Goal: Submit feedback/report problem

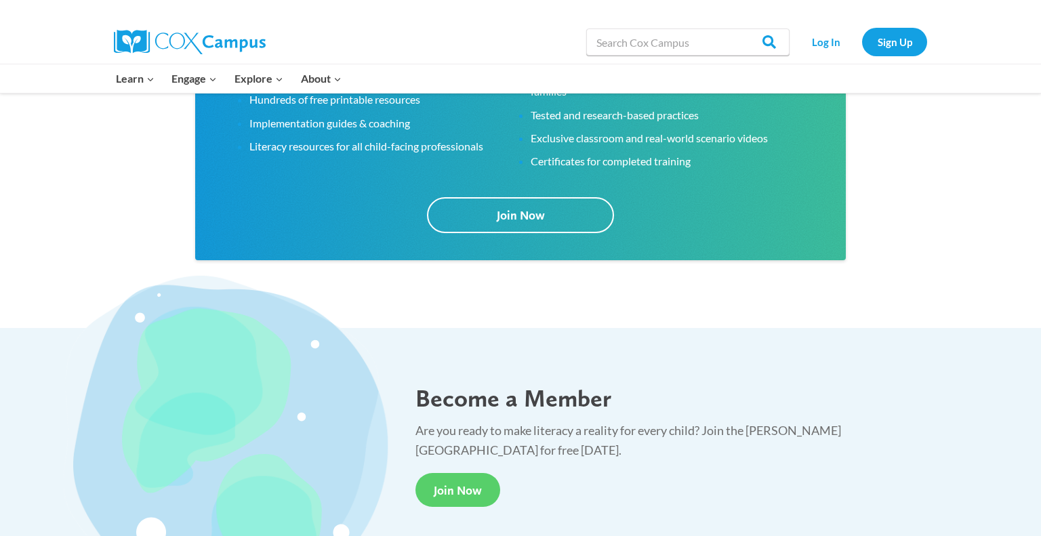
scroll to position [2514, 0]
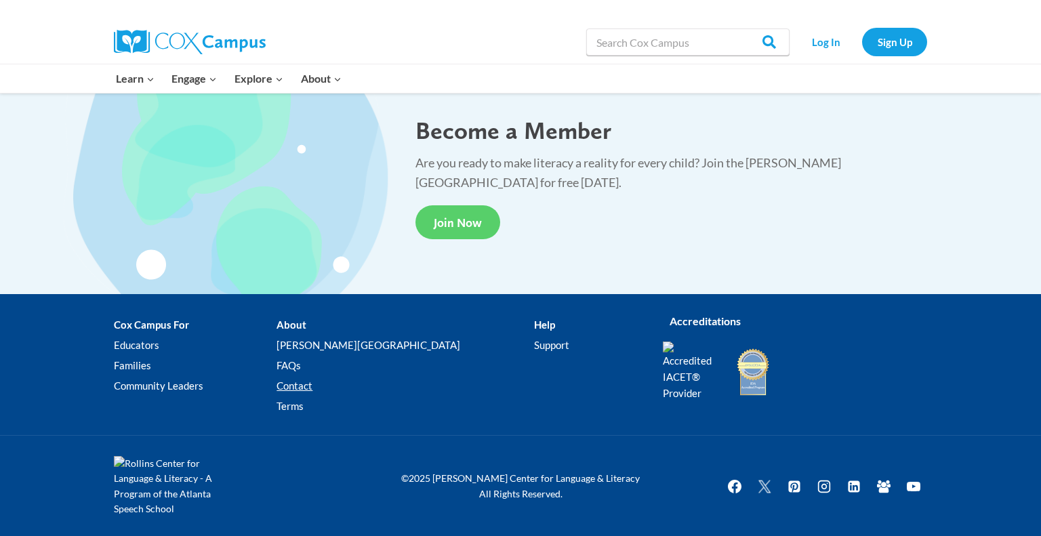
click at [335, 384] on link "Contact" at bounding box center [404, 385] width 257 height 20
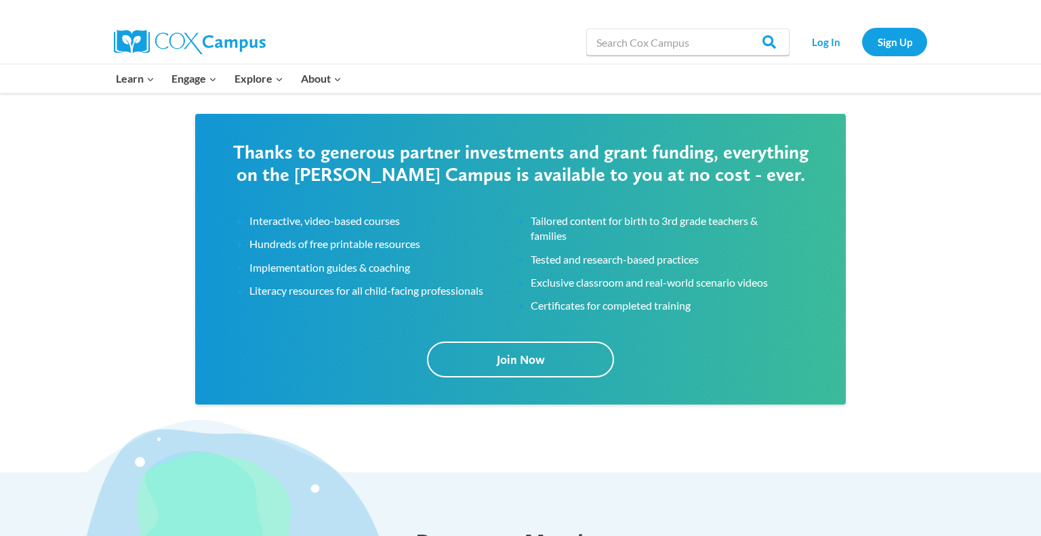
scroll to position [2173, 0]
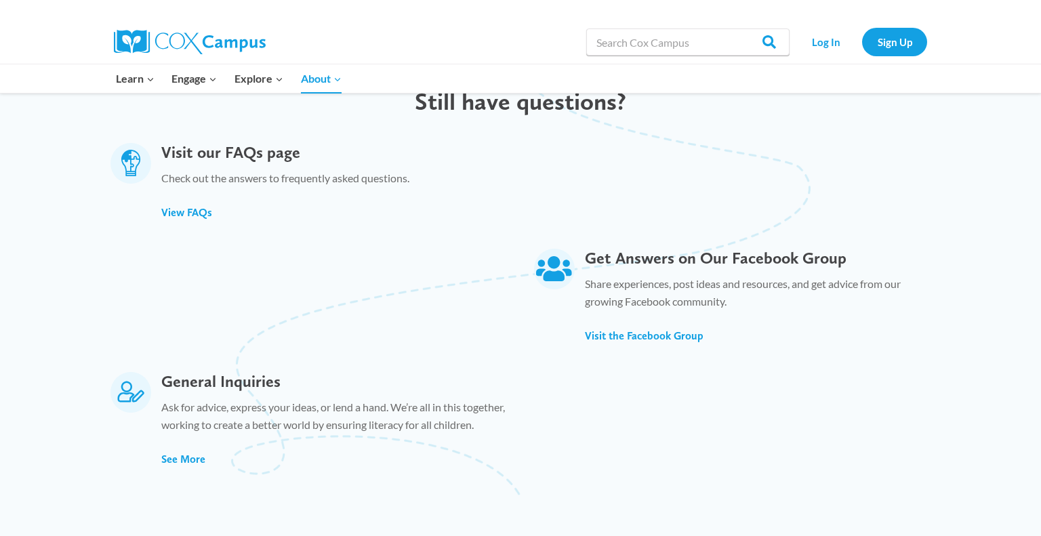
scroll to position [722, 0]
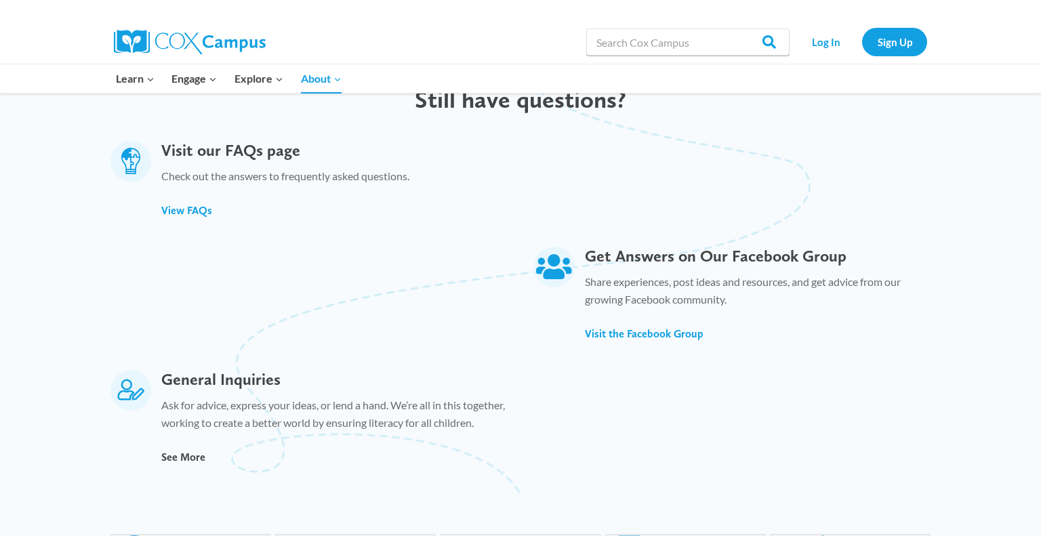
click at [188, 451] on span "See More" at bounding box center [183, 457] width 44 height 13
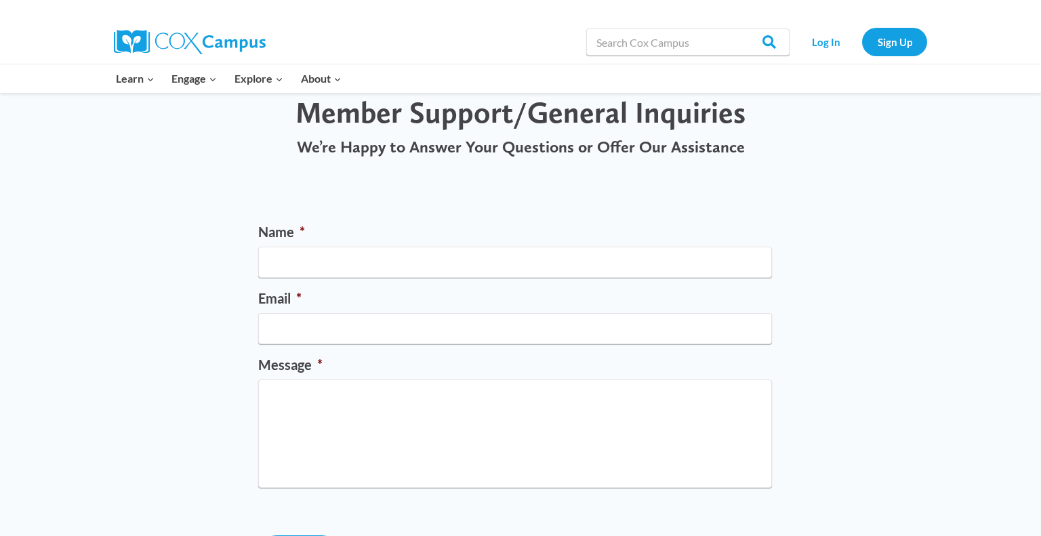
scroll to position [53, 0]
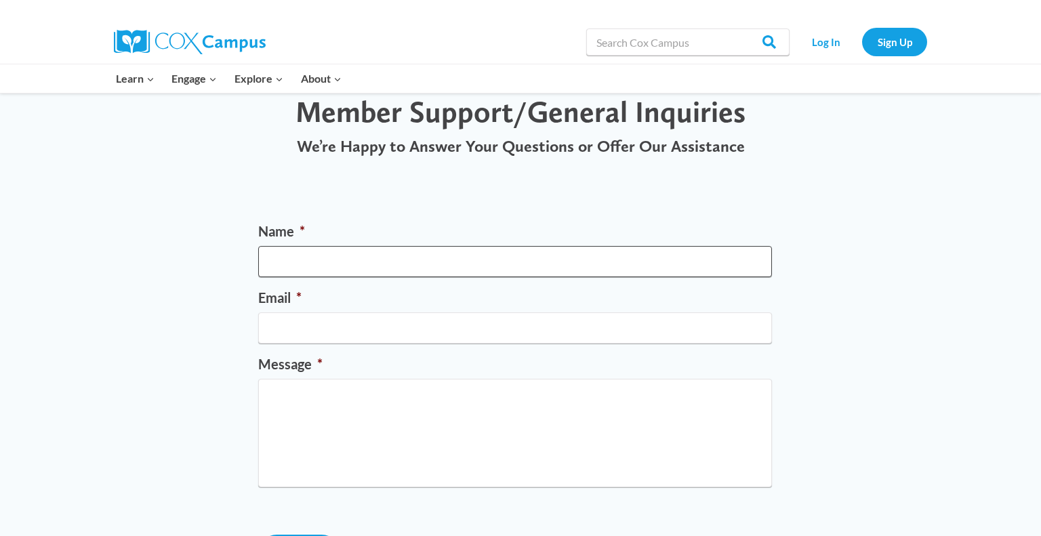
click at [381, 263] on input "Name *" at bounding box center [515, 261] width 514 height 31
type input "Nichole"
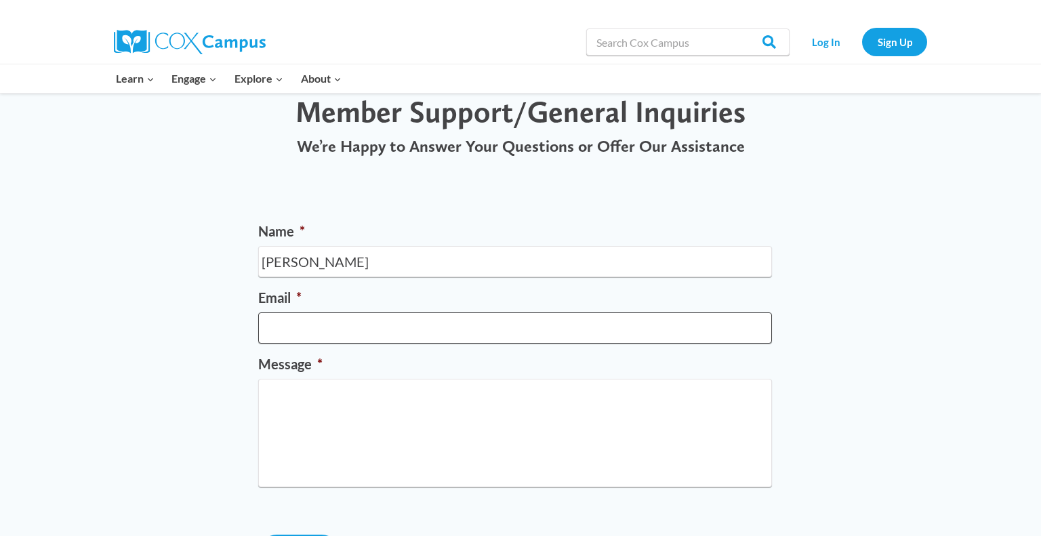
click at [308, 318] on input "Email *" at bounding box center [515, 327] width 514 height 31
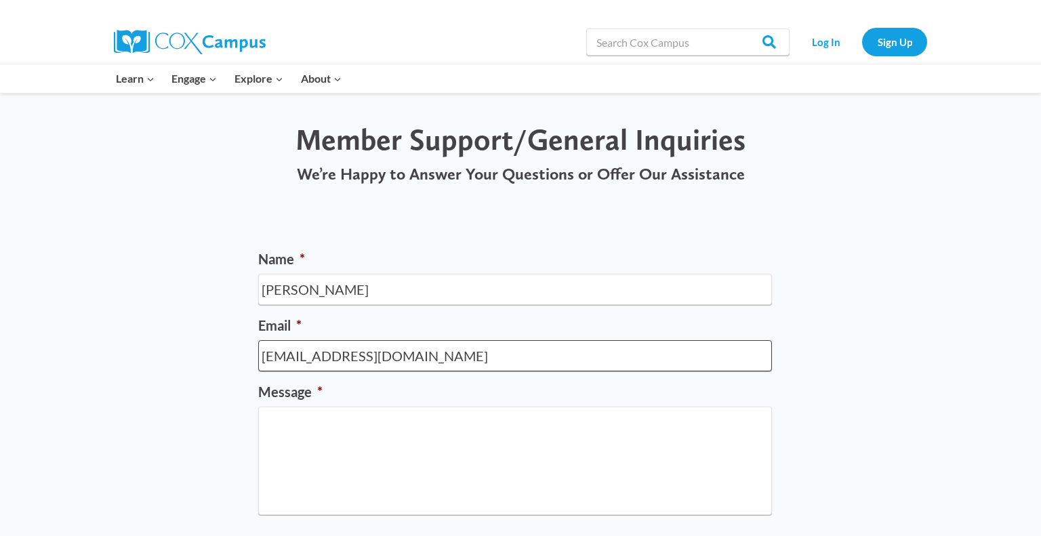
scroll to position [0, 0]
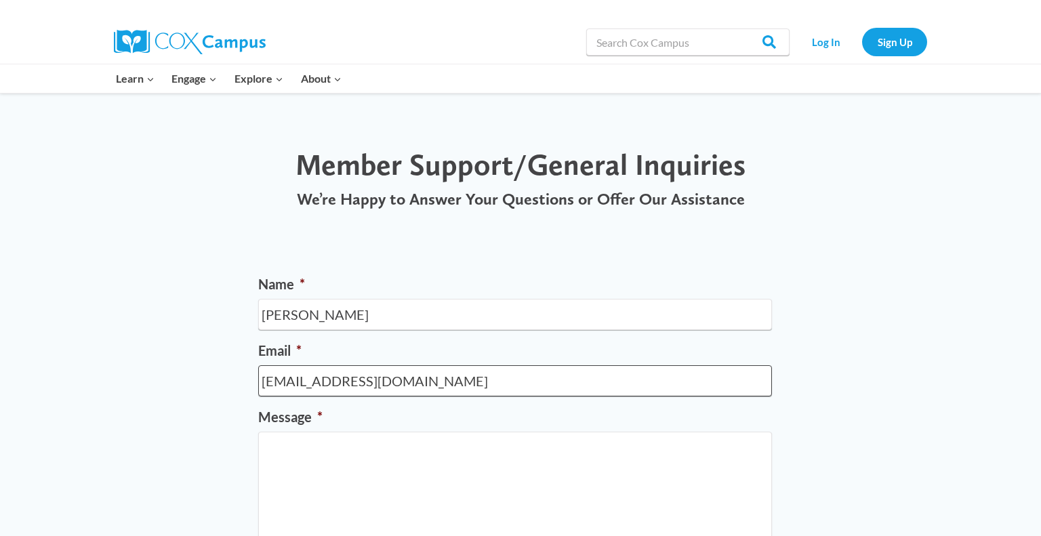
type input "ponzern@mjsd.k12.wi.us"
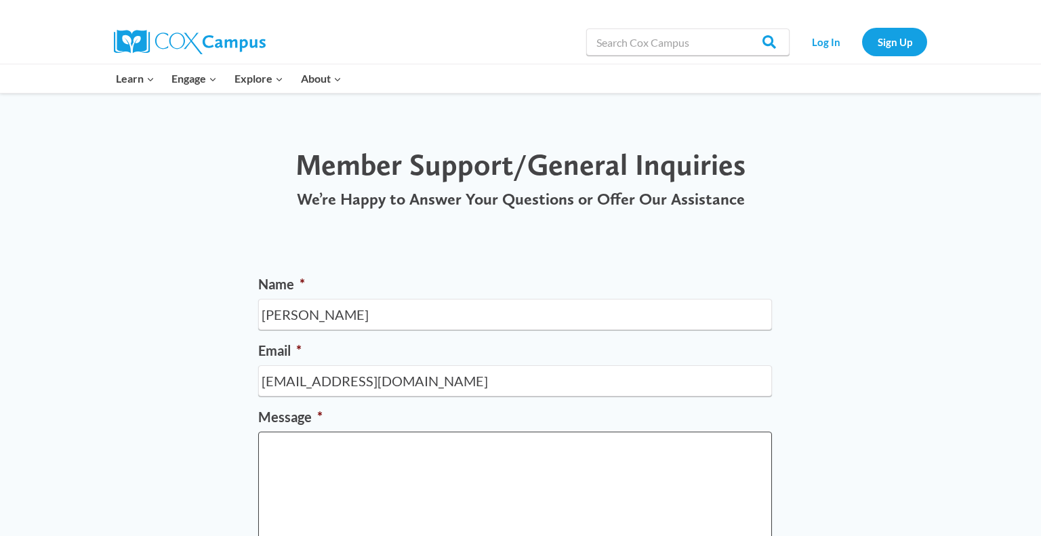
click at [284, 461] on textarea "Message *" at bounding box center [515, 486] width 514 height 108
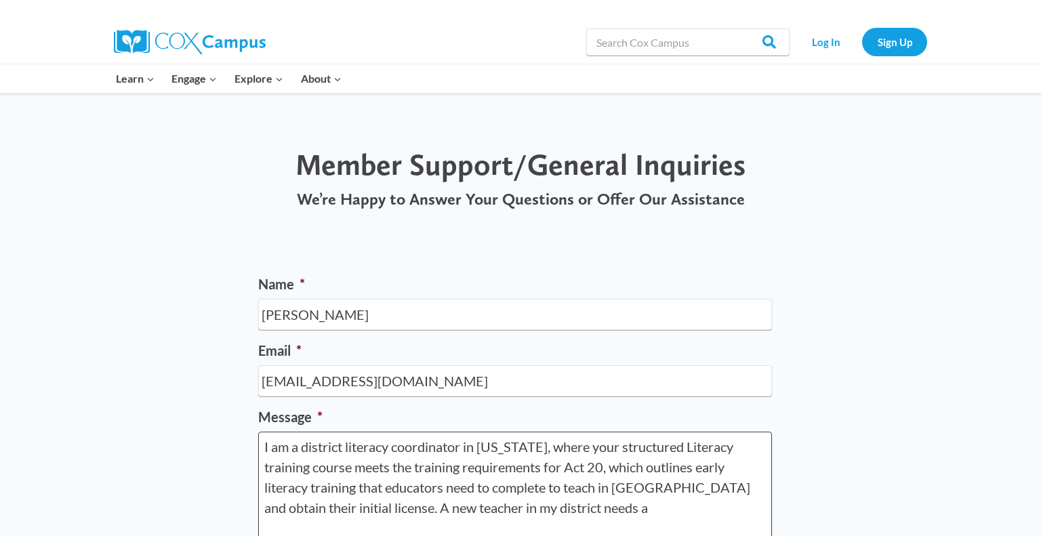
paste textarea "You will need to reach out to the certification officer where you completed the…"
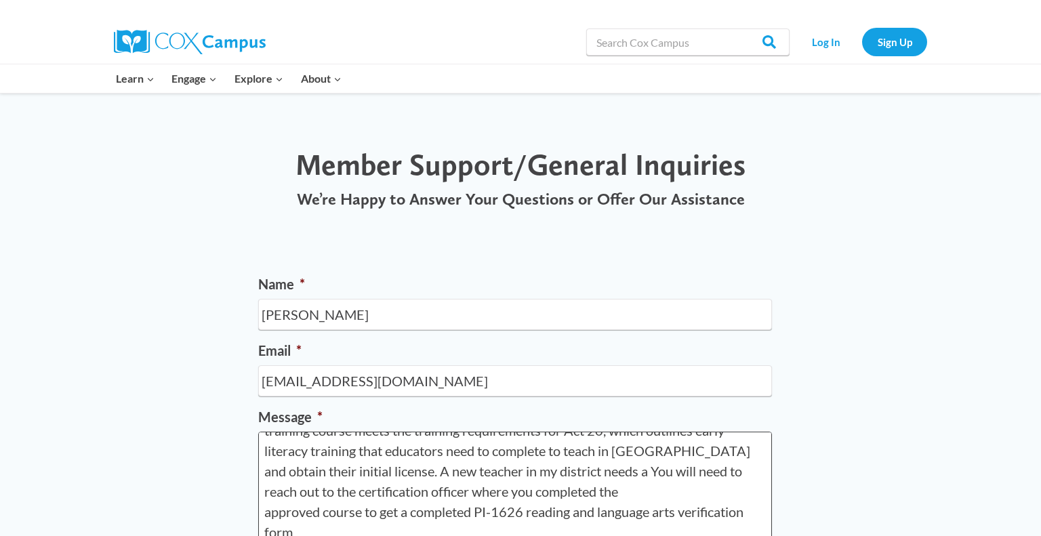
scroll to position [3, 0]
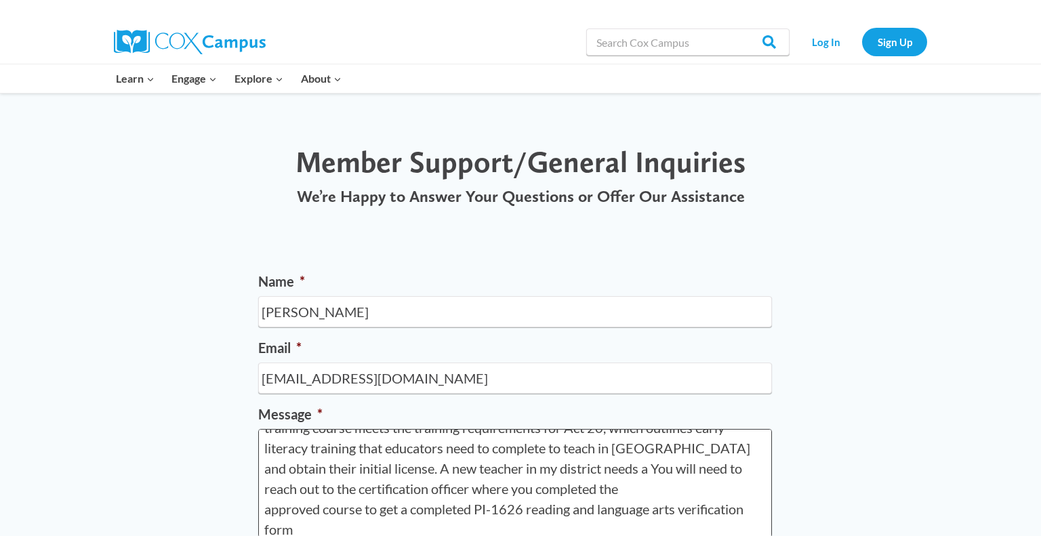
click at [558, 467] on textarea "I am a district literacy coordinator in Wisconsin, where your structured Litera…" at bounding box center [515, 483] width 514 height 108
drag, startPoint x: 338, startPoint y: 486, endPoint x: 264, endPoint y: 488, distance: 73.9
click at [264, 488] on textarea "I am a district literacy coordinator in Wisconsin, where your structured Litera…" at bounding box center [515, 483] width 514 height 108
click at [268, 508] on textarea "I am a district literacy coordinator in Wisconsin, where your structured Litera…" at bounding box center [515, 483] width 514 height 108
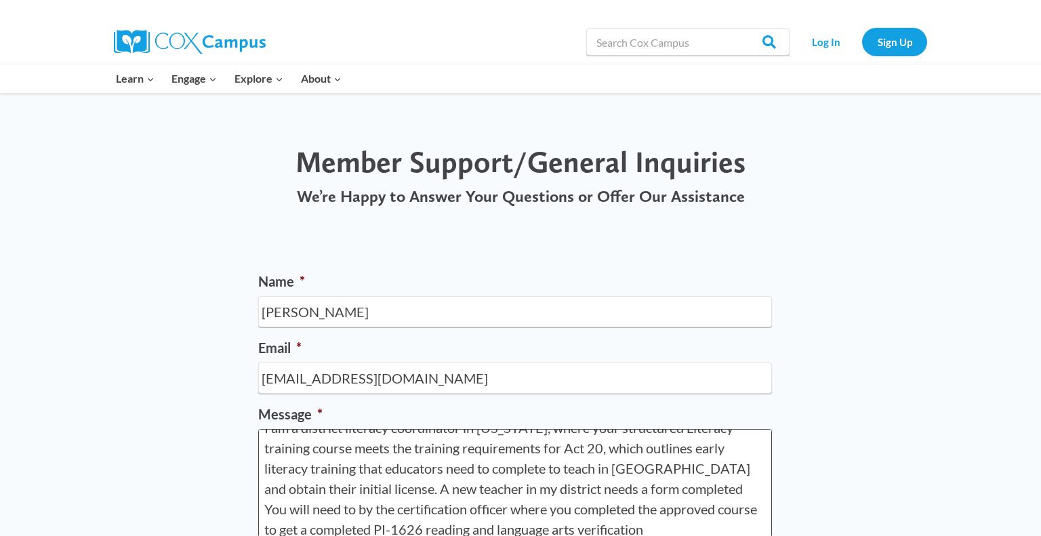
drag, startPoint x: 744, startPoint y: 482, endPoint x: 554, endPoint y: 494, distance: 190.8
click at [554, 494] on textarea "I am a district literacy coordinator in Wisconsin, where your structured Litera…" at bounding box center [515, 483] width 514 height 108
drag, startPoint x: 673, startPoint y: 503, endPoint x: 603, endPoint y: 508, distance: 70.7
click at [603, 508] on textarea "I am a district literacy coordinator in Wisconsin, where your structured Litera…" at bounding box center [515, 483] width 514 height 108
drag, startPoint x: 456, startPoint y: 533, endPoint x: 554, endPoint y: 508, distance: 101.2
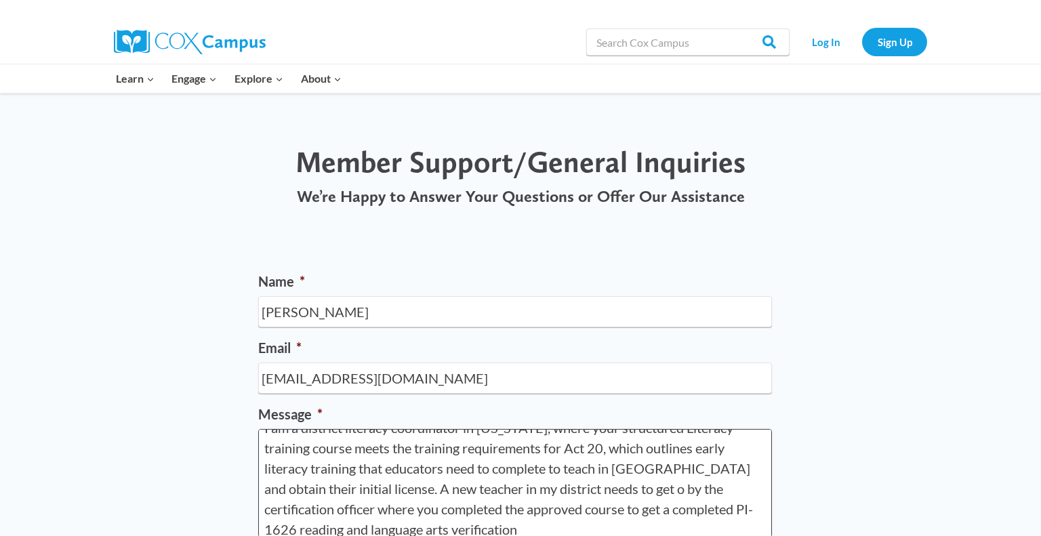
click at [554, 508] on textarea "I am a district literacy coordinator in Wisconsin, where your structured Litera…" at bounding box center [515, 483] width 514 height 108
click at [593, 488] on textarea "I am a district literacy coordinator in Wisconsin, where your structured Litera…" at bounding box center [515, 483] width 514 height 108
paste textarea "a completed PI-1626 reading and language arts verification"
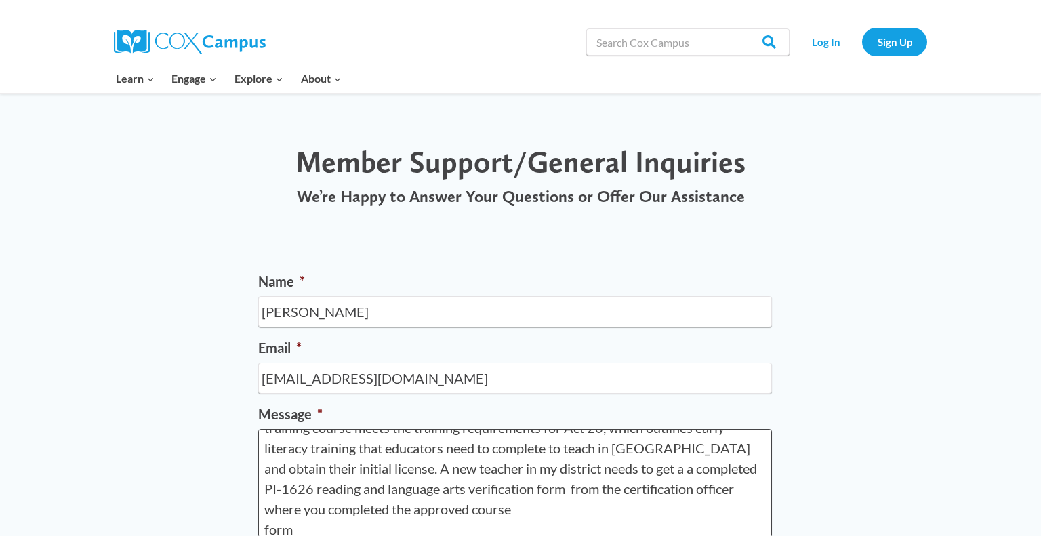
click at [315, 526] on textarea "I am a district literacy coordinator in Wisconsin, where your structured Litera…" at bounding box center [515, 483] width 514 height 108
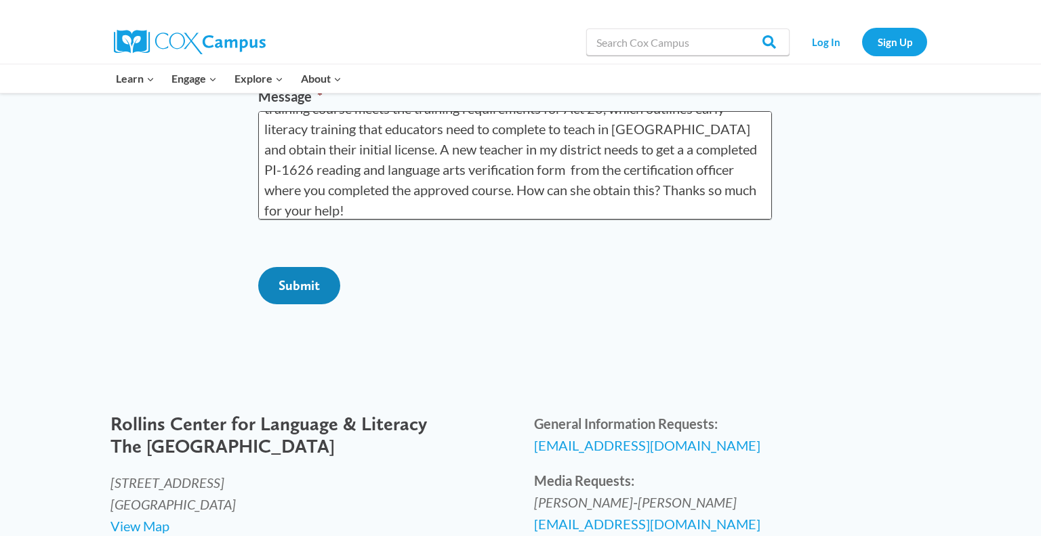
scroll to position [321, 0]
type textarea "I am a district literacy coordinator in Wisconsin, where your structured Litera…"
click at [291, 304] on input "Submit" at bounding box center [299, 284] width 82 height 37
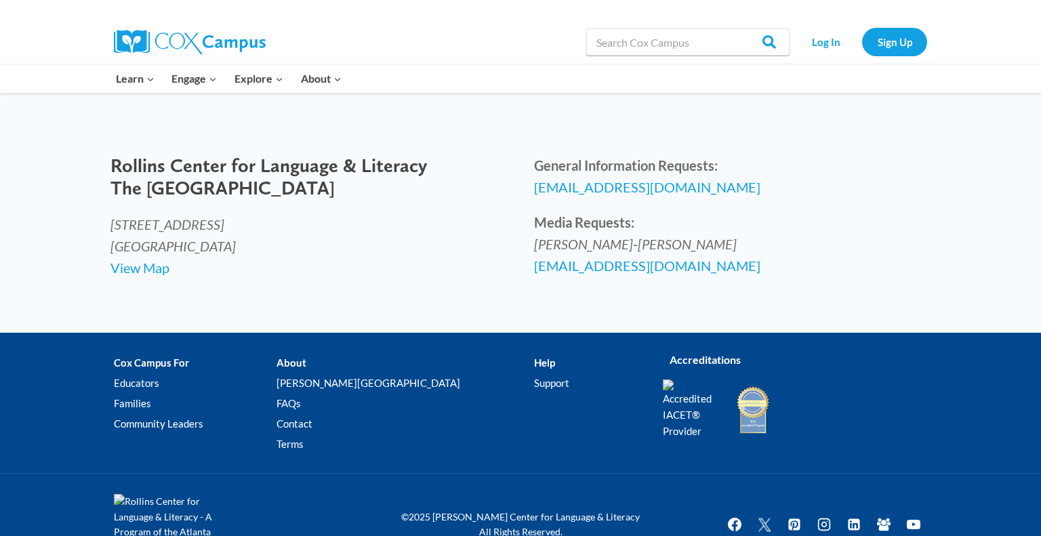
scroll to position [206, 0]
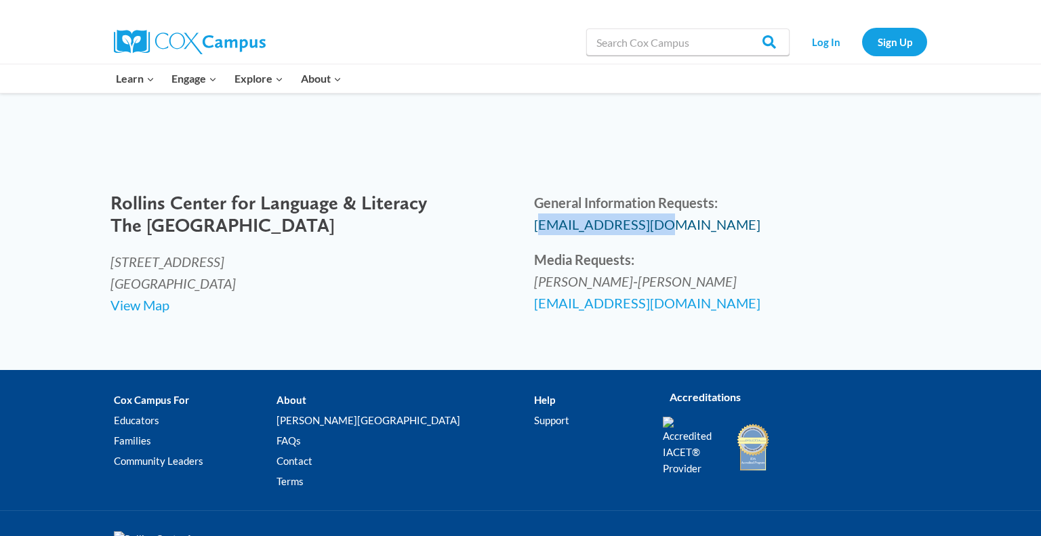
drag, startPoint x: 669, startPoint y: 226, endPoint x: 537, endPoint y: 225, distance: 132.1
click at [537, 225] on p "General Information Requests: info@coxcampus.org" at bounding box center [732, 213] width 396 height 43
click at [657, 227] on p "General Information Requests: info@coxcampus.org" at bounding box center [732, 213] width 396 height 43
drag, startPoint x: 661, startPoint y: 228, endPoint x: 530, endPoint y: 228, distance: 130.8
click at [530, 228] on div "General Information Requests: info@coxcampus.org Media Requests: Catherine Sabo…" at bounding box center [731, 252] width 423 height 149
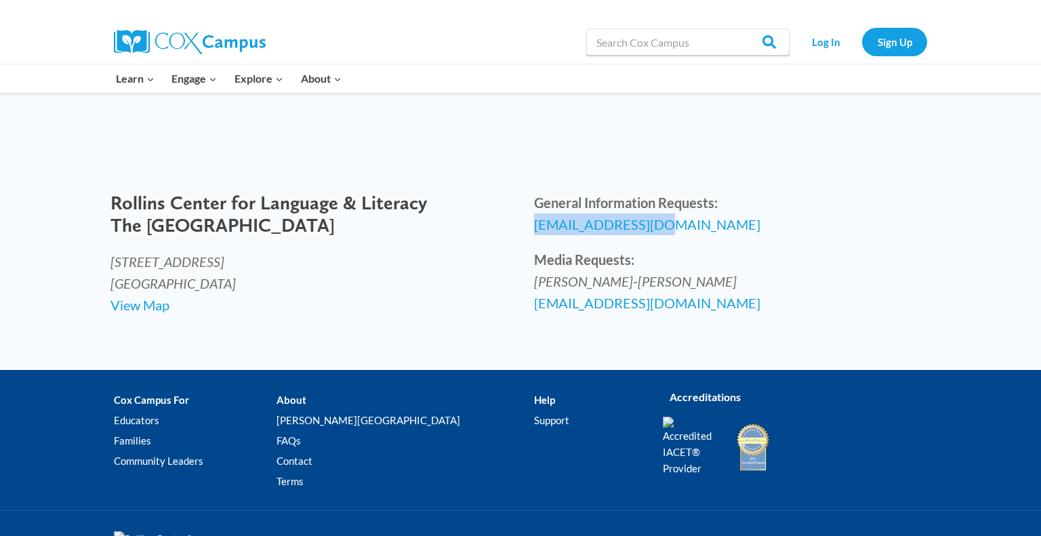
copy span "info@coxcampus.org"
